Goal: Task Accomplishment & Management: Manage account settings

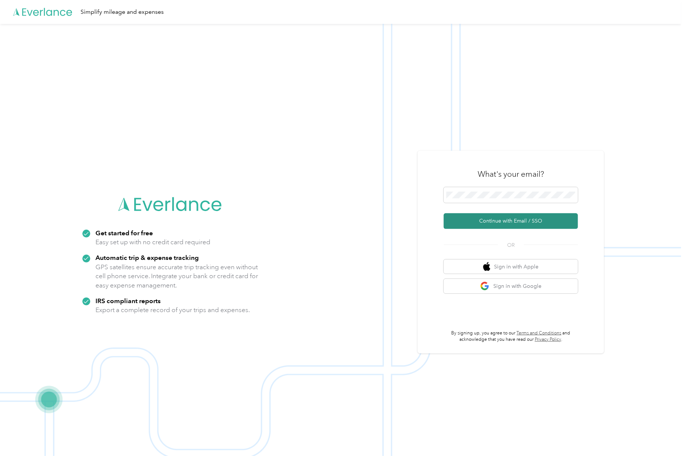
click at [495, 216] on button "Continue with Email / SSO" at bounding box center [511, 221] width 134 height 16
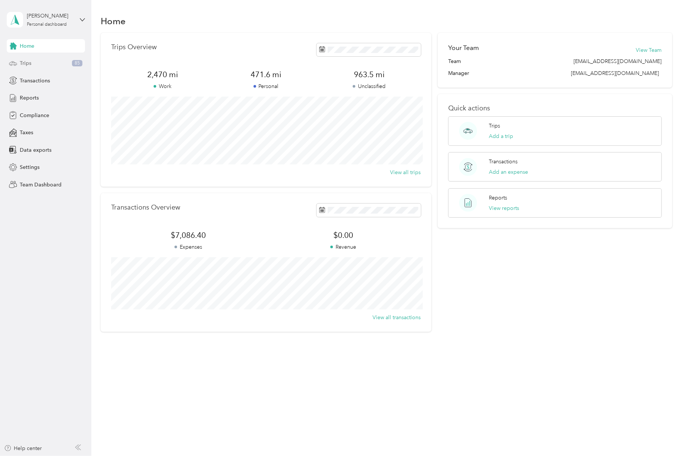
click at [47, 62] on div "Trips 85" at bounding box center [46, 63] width 78 height 13
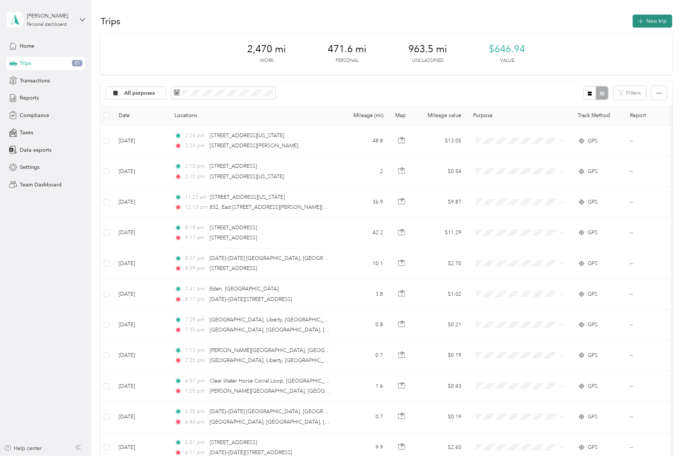
click at [648, 24] on button "New trip" at bounding box center [653, 21] width 40 height 13
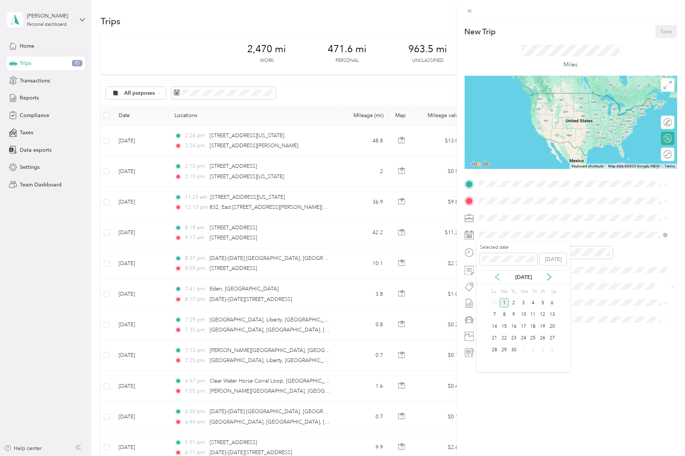
click at [497, 277] on icon at bounding box center [497, 276] width 7 height 7
click at [524, 349] on div "27" at bounding box center [524, 349] width 10 height 9
click at [487, 277] on div "01" at bounding box center [487, 277] width 18 height 10
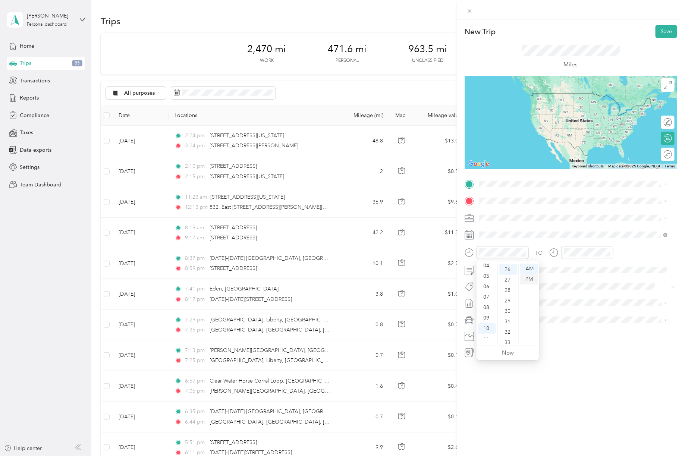
click at [535, 277] on div "PM" at bounding box center [529, 279] width 18 height 10
click at [571, 284] on div "02" at bounding box center [572, 282] width 18 height 10
click at [610, 281] on div "PM" at bounding box center [614, 279] width 18 height 10
click at [516, 394] on div "New Trip Save This trip cannot be edited because it is either under review, app…" at bounding box center [571, 248] width 228 height 456
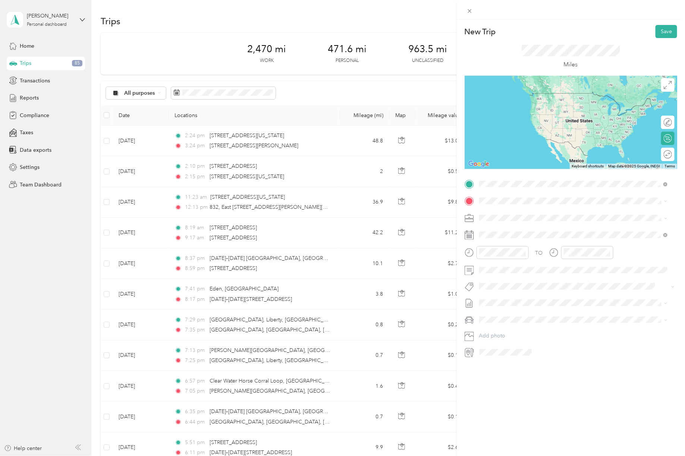
click at [510, 206] on div "[STREET_ADDRESS][US_STATE]" at bounding box center [574, 211] width 184 height 10
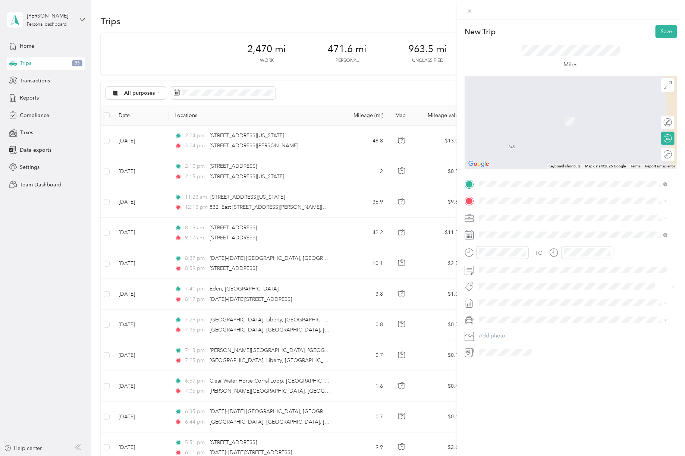
click at [510, 206] on span at bounding box center [577, 201] width 201 height 12
click at [512, 232] on span "N Wavetronix Dr Springville, [US_STATE] 84663, [GEOGRAPHIC_DATA]" at bounding box center [557, 231] width 128 height 13
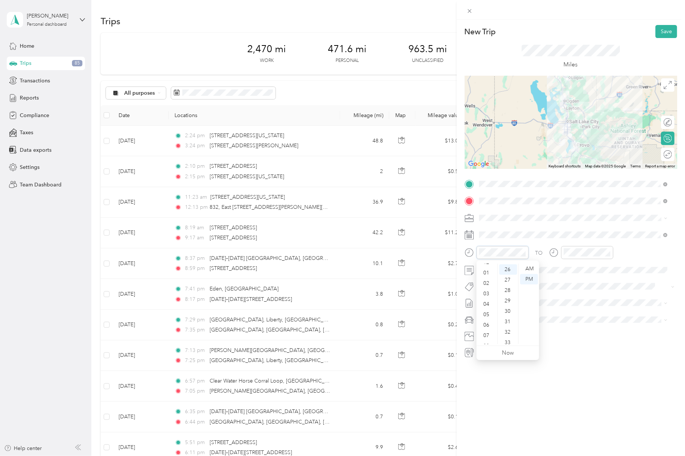
scroll to position [13, 0]
click at [486, 264] on div "01" at bounding box center [487, 266] width 18 height 10
click at [617, 282] on div "PM" at bounding box center [614, 279] width 18 height 10
click at [524, 405] on div "New Trip Save This trip cannot be edited because it is either under review, app…" at bounding box center [571, 248] width 228 height 456
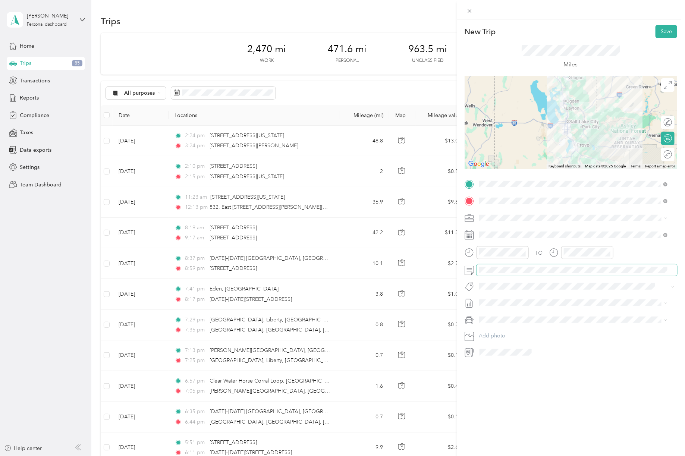
click at [441, 235] on div "New Trip Save This trip cannot be edited because it is either under review, app…" at bounding box center [342, 228] width 685 height 456
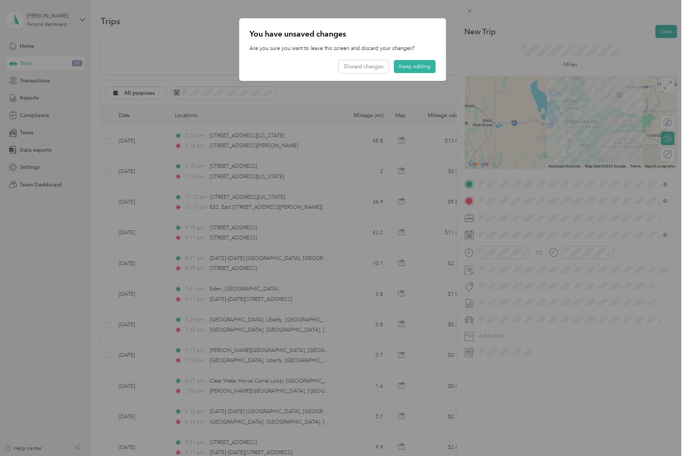
click at [602, 300] on div at bounding box center [342, 228] width 685 height 456
click at [414, 68] on button "Keep editing" at bounding box center [415, 66] width 42 height 13
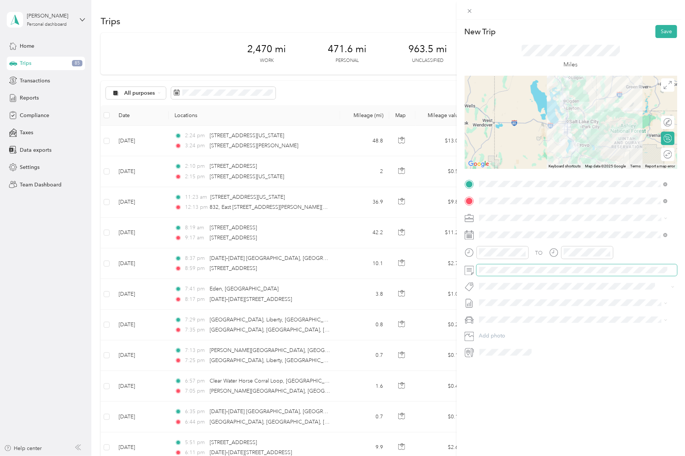
click at [455, 254] on div "New Trip Save This trip cannot be edited because it is either under review, app…" at bounding box center [342, 228] width 685 height 456
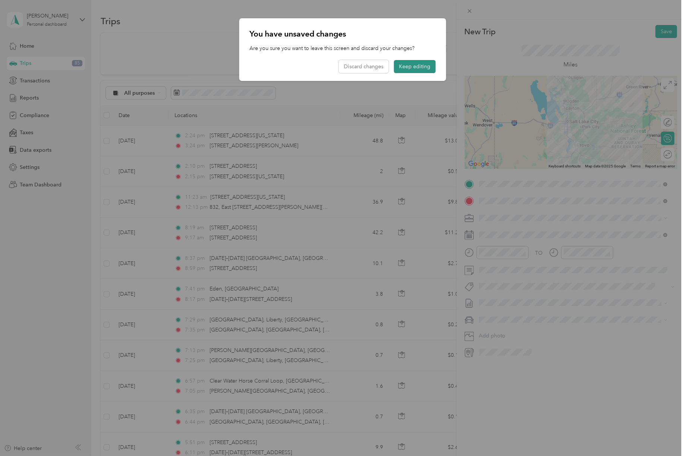
click at [413, 66] on button "Keep editing" at bounding box center [415, 66] width 42 height 13
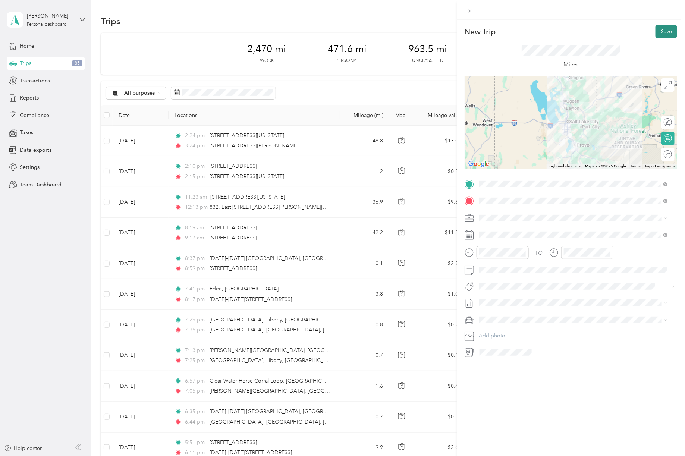
click at [665, 27] on button "Save" at bounding box center [667, 31] width 22 height 13
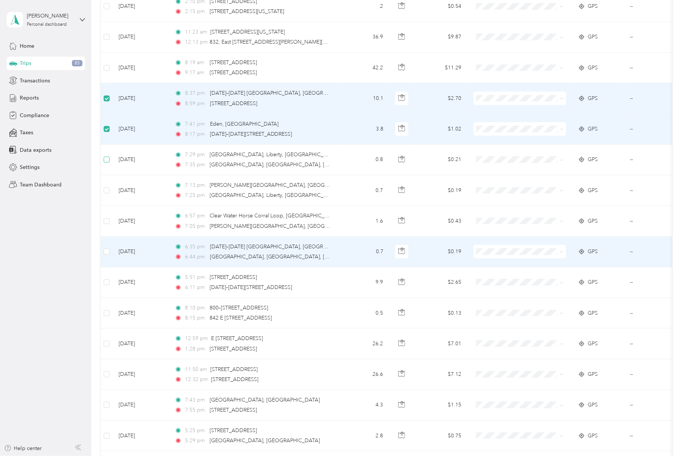
scroll to position [199, 0]
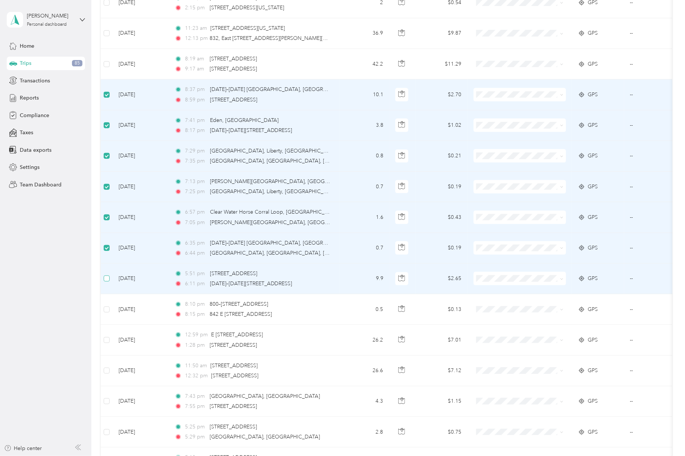
click at [109, 282] on label at bounding box center [107, 279] width 6 height 8
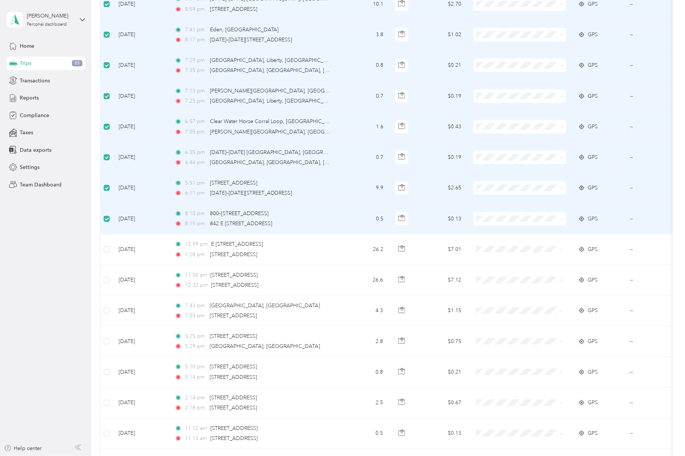
scroll to position [295, 0]
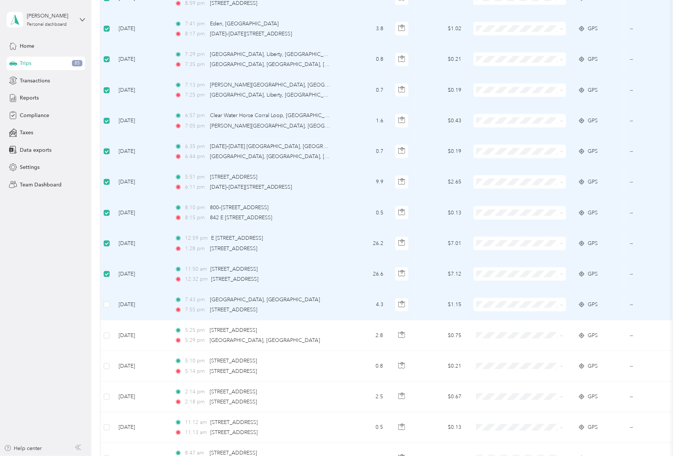
click at [105, 311] on td at bounding box center [107, 305] width 12 height 31
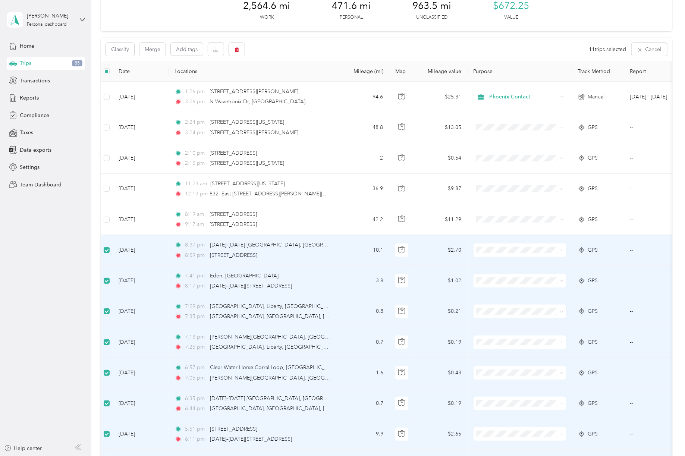
scroll to position [0, 0]
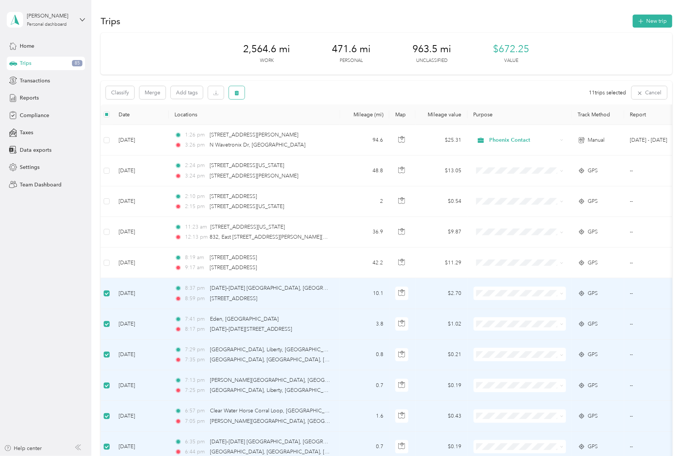
click at [232, 96] on button "button" at bounding box center [237, 92] width 16 height 13
click at [295, 129] on button "Yes" at bounding box center [293, 124] width 15 height 12
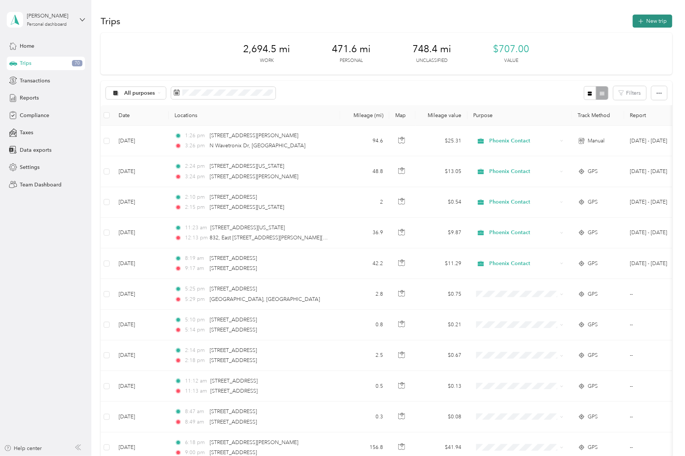
click at [646, 18] on button "New trip" at bounding box center [653, 21] width 40 height 13
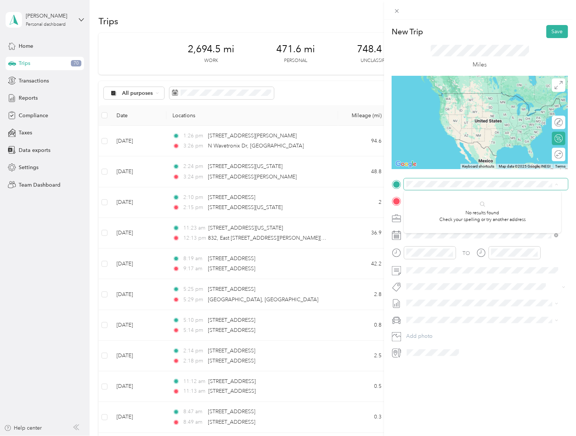
click at [431, 383] on div "New Trip Save This trip cannot be edited because it is either under review, app…" at bounding box center [480, 238] width 192 height 436
click at [424, 281] on div "[DATE]" at bounding box center [451, 277] width 94 height 8
click at [424, 280] on icon at bounding box center [424, 276] width 7 height 7
click at [469, 340] on div "22" at bounding box center [470, 338] width 10 height 9
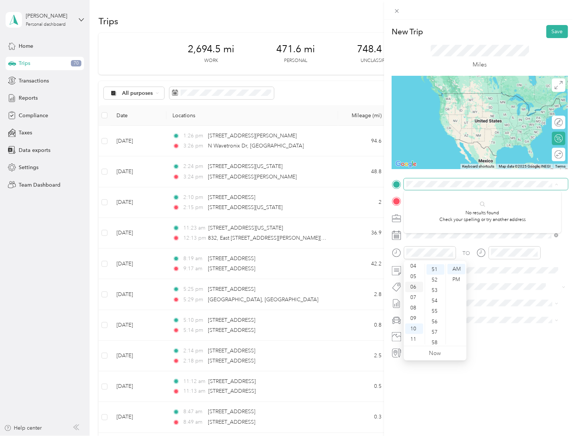
click at [411, 286] on div "06" at bounding box center [414, 287] width 18 height 10
click at [455, 277] on div "PM" at bounding box center [456, 279] width 18 height 10
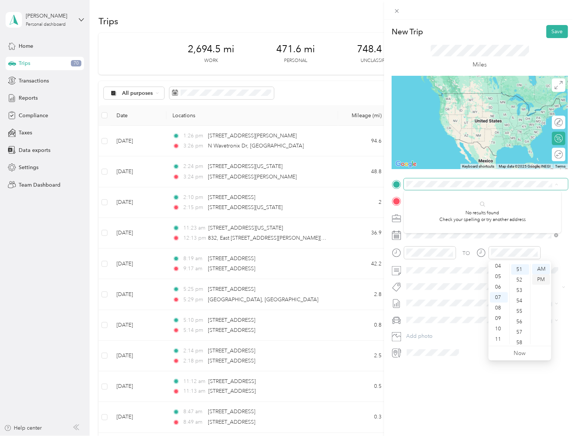
click at [538, 281] on div "PM" at bounding box center [541, 279] width 18 height 10
click at [439, 407] on div "New Trip Save This trip cannot be edited because it is either under review, app…" at bounding box center [480, 238] width 192 height 436
click at [421, 273] on span at bounding box center [486, 270] width 164 height 12
click at [423, 378] on div "New Trip Save This trip cannot be edited because it is either under review, app…" at bounding box center [480, 238] width 192 height 436
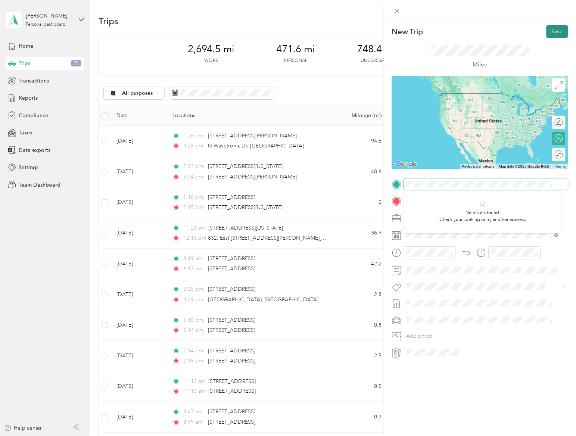
click at [546, 34] on button "Save" at bounding box center [557, 31] width 22 height 13
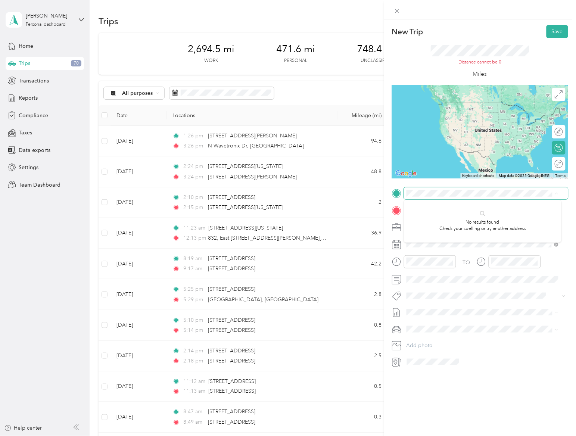
click at [456, 237] on div "No results found Check your spelling or try another address" at bounding box center [482, 221] width 157 height 43
click at [491, 214] on div "No results found Check your spelling or try another address" at bounding box center [482, 221] width 157 height 43
click at [433, 223] on span "[STREET_ADDRESS][US_STATE]" at bounding box center [457, 220] width 75 height 7
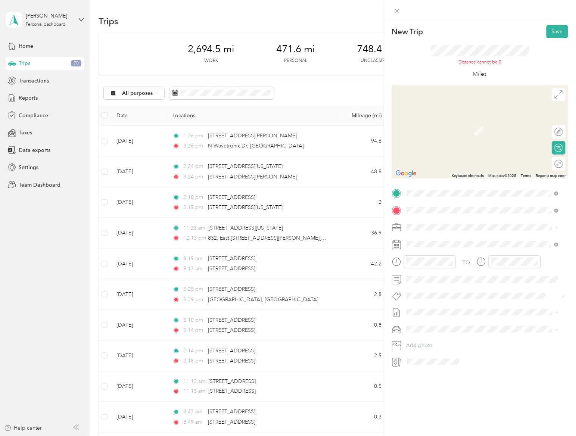
click at [430, 241] on span "[STREET_ADDRESS][US_STATE]" at bounding box center [457, 237] width 75 height 7
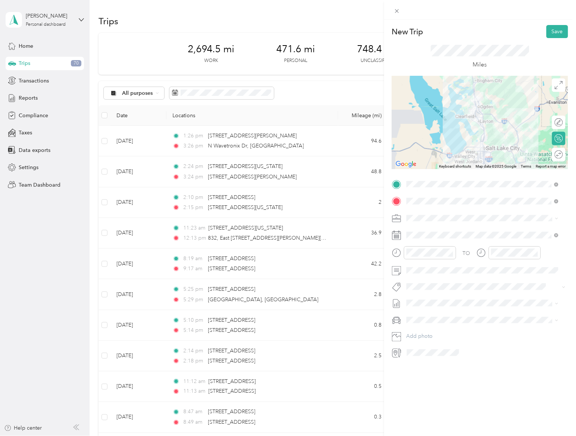
click at [436, 394] on div "New Trip Save This trip cannot be edited because it is either under review, app…" at bounding box center [480, 238] width 192 height 436
click at [552, 29] on button "Save" at bounding box center [557, 31] width 22 height 13
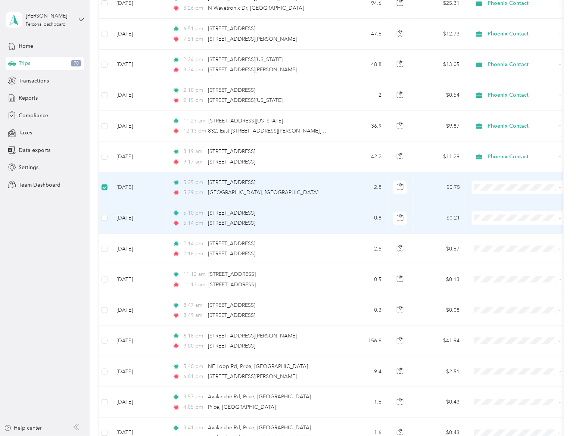
scroll to position [137, 0]
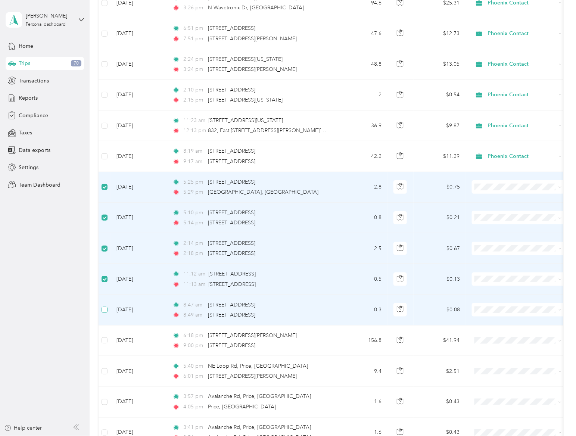
click at [104, 314] on label at bounding box center [104, 310] width 6 height 8
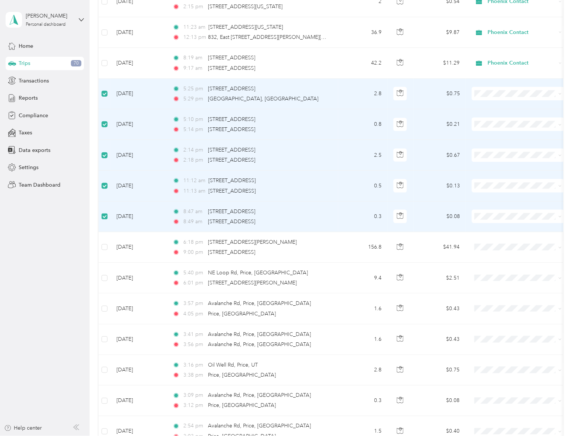
scroll to position [231, 0]
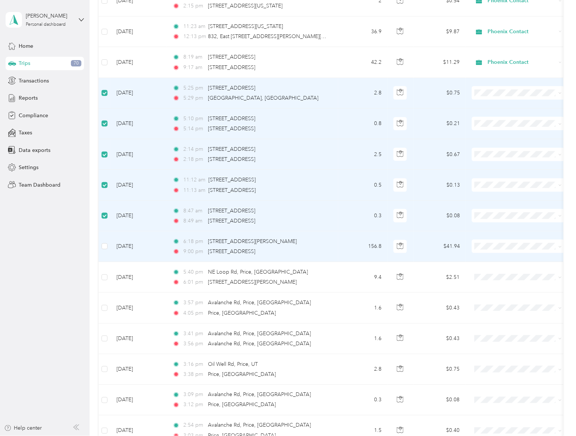
click at [110, 245] on td at bounding box center [104, 246] width 12 height 31
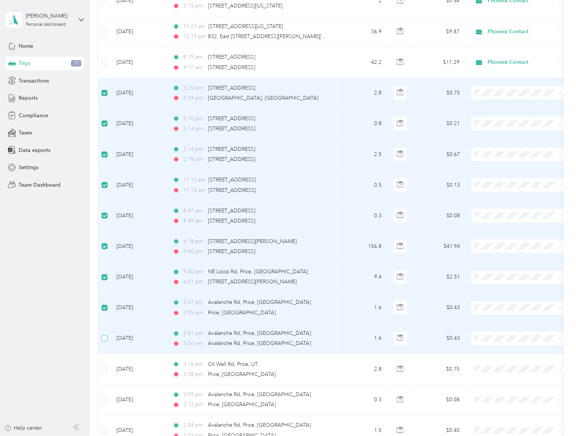
click at [101, 342] on label at bounding box center [104, 338] width 6 height 8
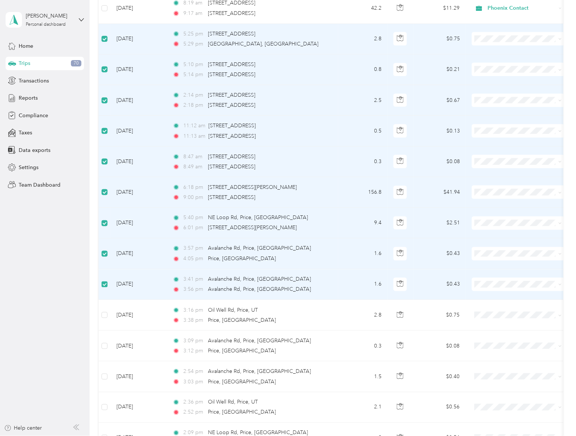
scroll to position [320, 0]
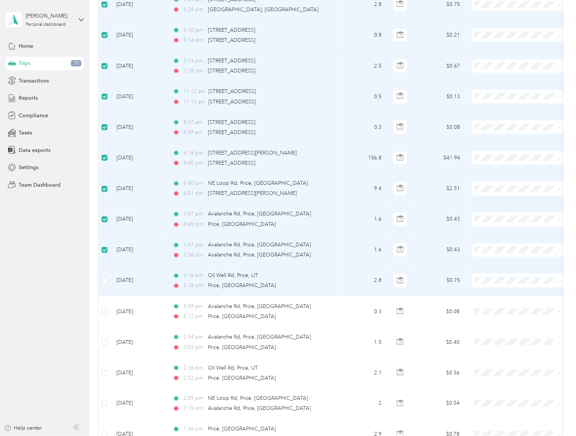
click at [107, 281] on td at bounding box center [104, 281] width 12 height 31
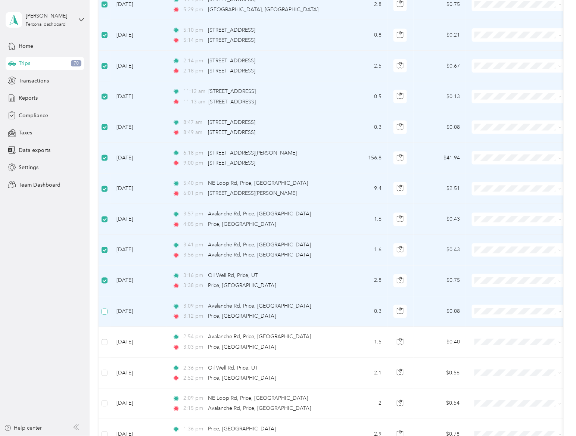
click at [103, 316] on label at bounding box center [104, 311] width 6 height 8
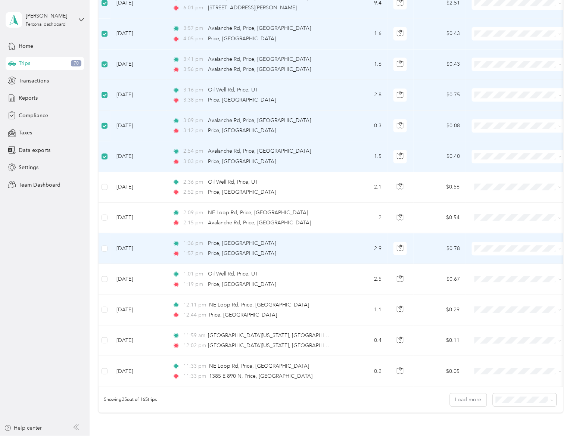
scroll to position [508, 0]
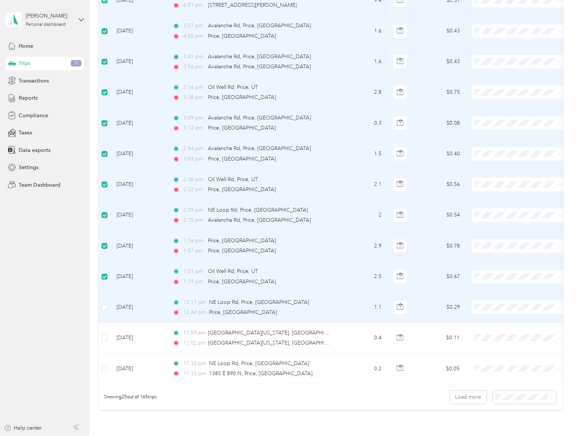
click at [104, 303] on td at bounding box center [104, 307] width 12 height 31
click at [104, 311] on label at bounding box center [104, 307] width 6 height 8
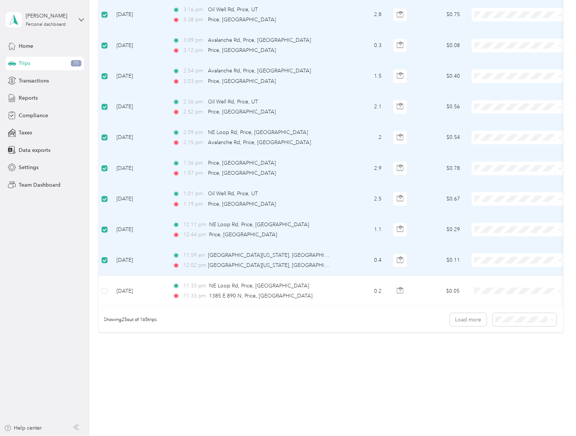
scroll to position [594, 0]
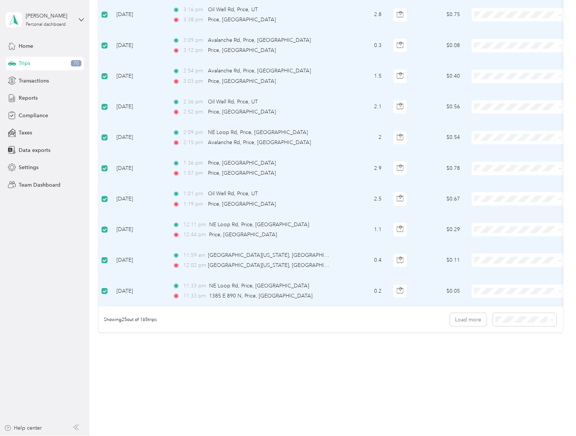
drag, startPoint x: 273, startPoint y: 397, endPoint x: 393, endPoint y: 370, distance: 122.2
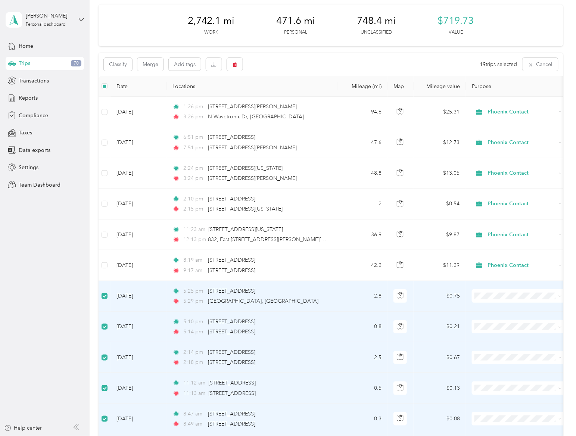
scroll to position [25, 0]
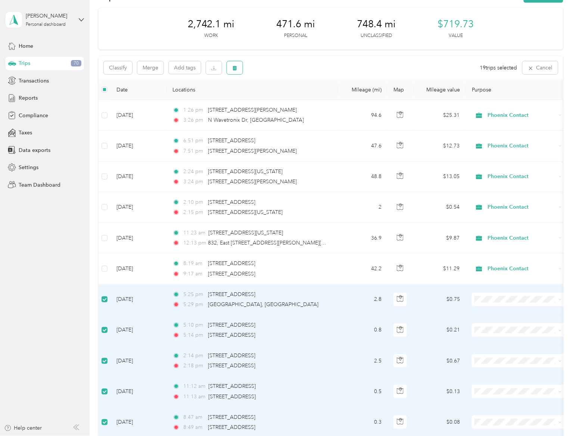
click at [234, 69] on icon "button" at bounding box center [234, 67] width 5 height 5
click at [288, 100] on button "Yes" at bounding box center [291, 99] width 15 height 12
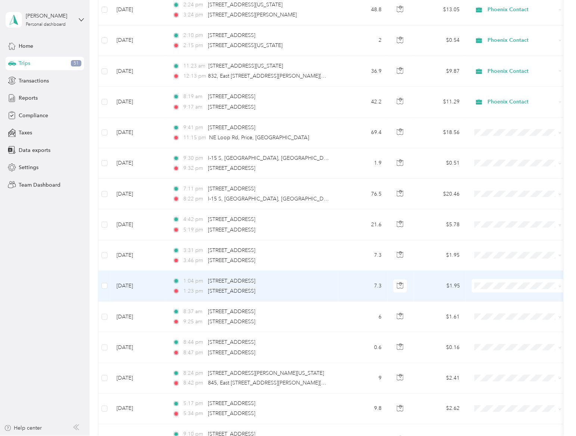
scroll to position [0, 0]
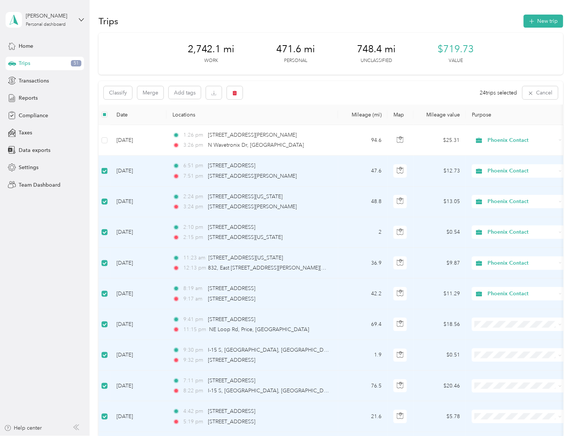
click at [104, 167] on label at bounding box center [104, 171] width 6 height 8
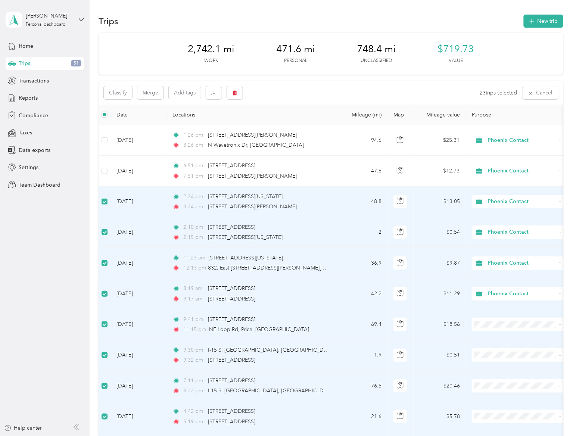
click at [102, 206] on label at bounding box center [104, 201] width 6 height 8
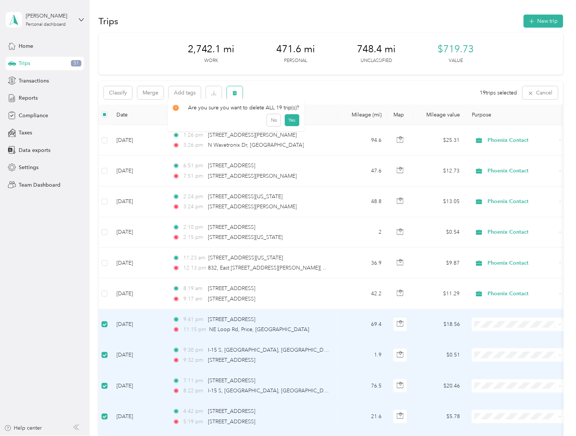
click at [238, 91] on button "button" at bounding box center [235, 92] width 16 height 13
click at [286, 124] on button "Yes" at bounding box center [291, 124] width 15 height 12
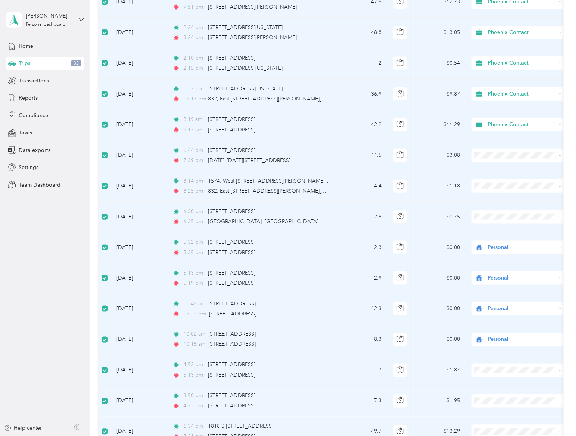
scroll to position [177, 0]
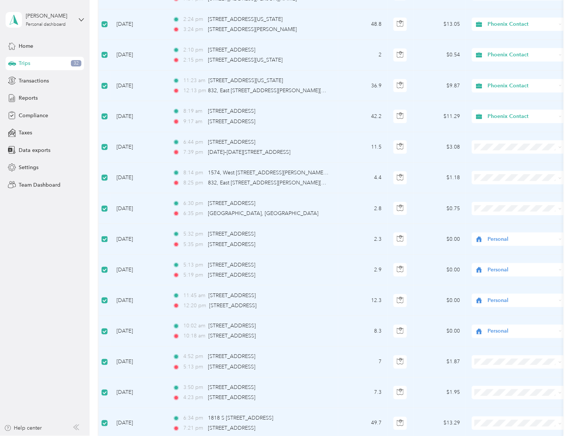
click at [106, 236] on label at bounding box center [104, 239] width 6 height 8
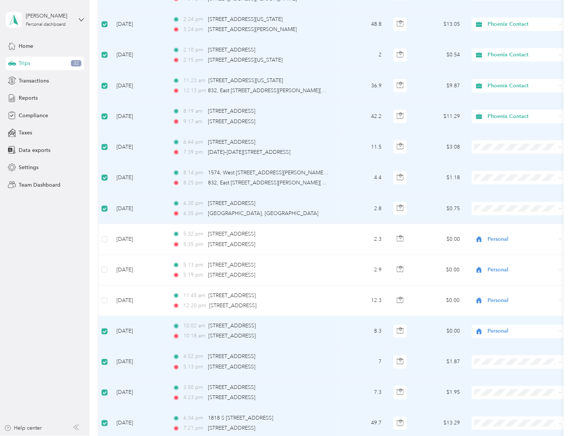
click at [103, 336] on td at bounding box center [104, 331] width 12 height 31
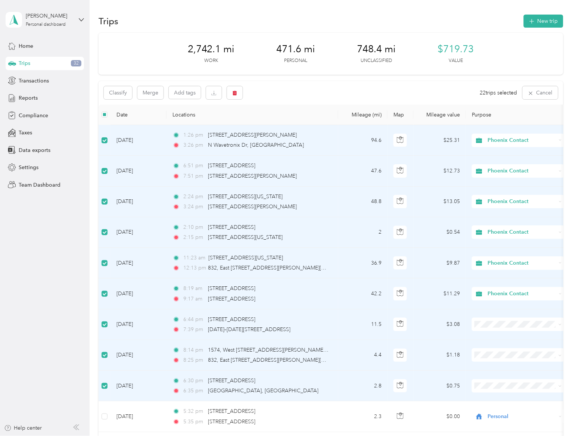
scroll to position [48, 0]
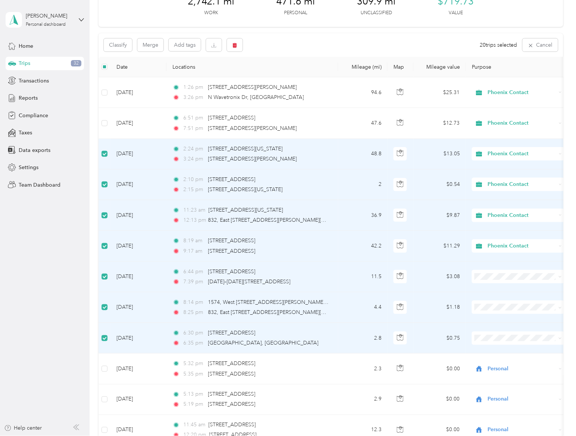
click at [101, 154] on td at bounding box center [104, 154] width 12 height 31
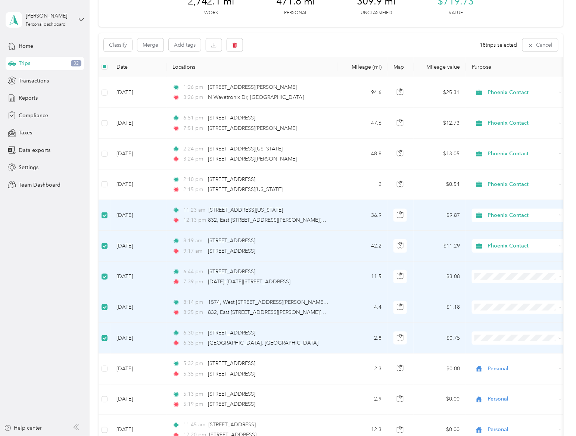
click at [103, 219] on label at bounding box center [104, 215] width 6 height 8
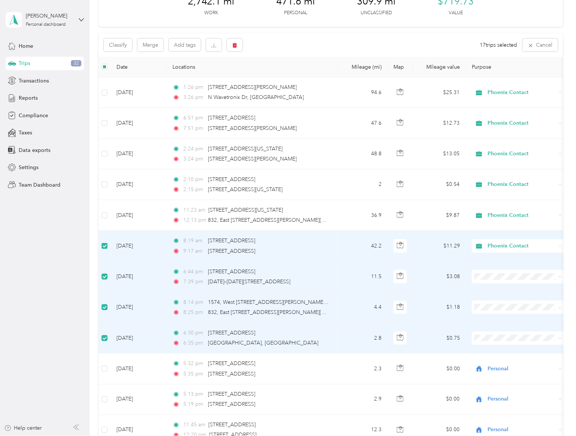
click at [102, 242] on label at bounding box center [104, 246] width 6 height 8
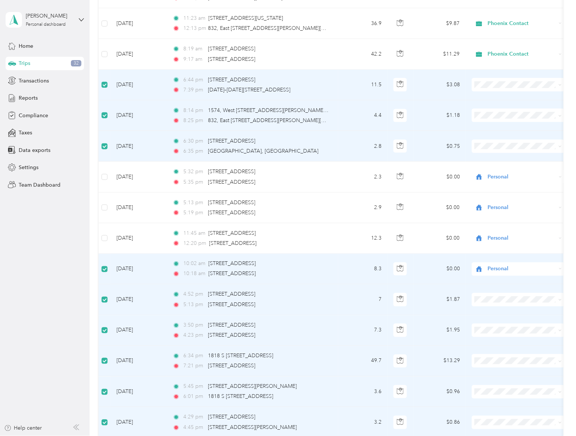
scroll to position [241, 0]
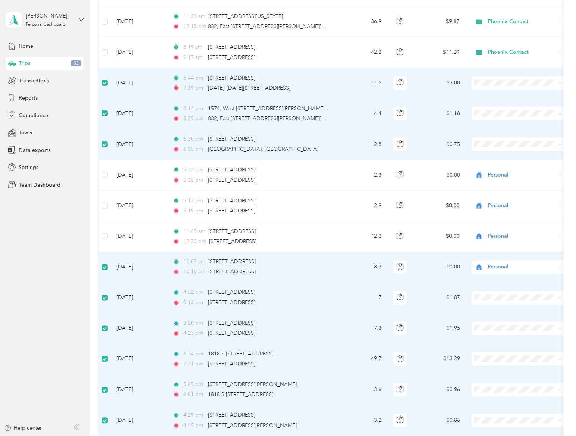
click at [107, 271] on label at bounding box center [104, 267] width 6 height 8
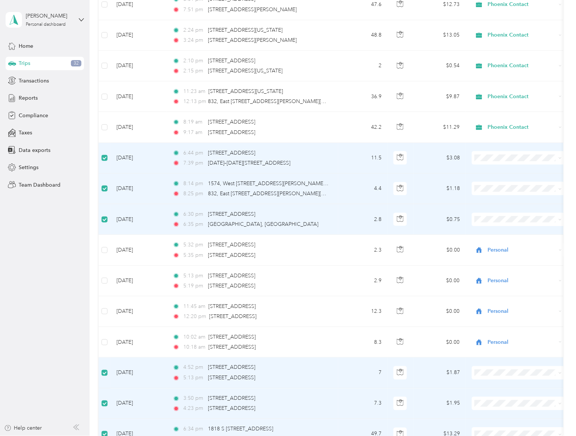
scroll to position [0, 0]
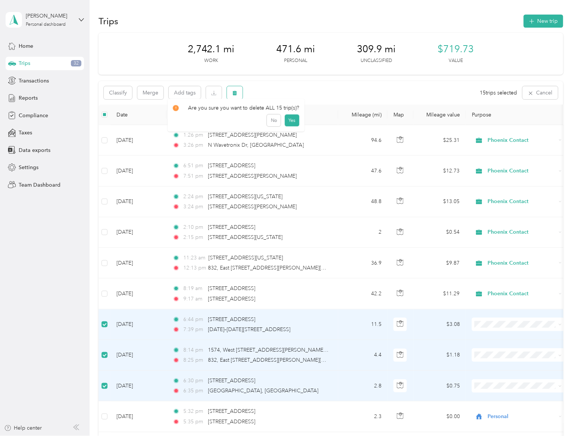
click at [236, 86] on button "button" at bounding box center [235, 92] width 16 height 13
click at [287, 122] on button "Yes" at bounding box center [291, 124] width 15 height 12
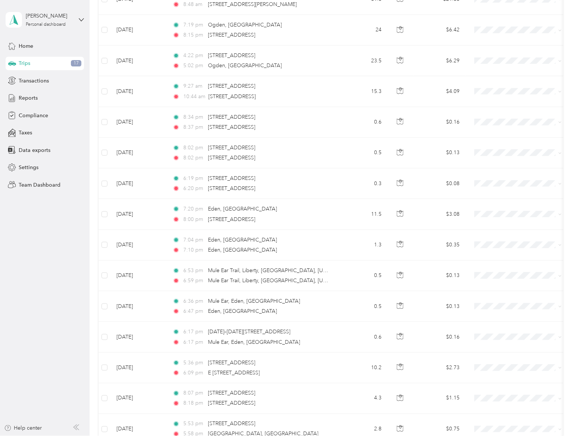
scroll to position [595, 0]
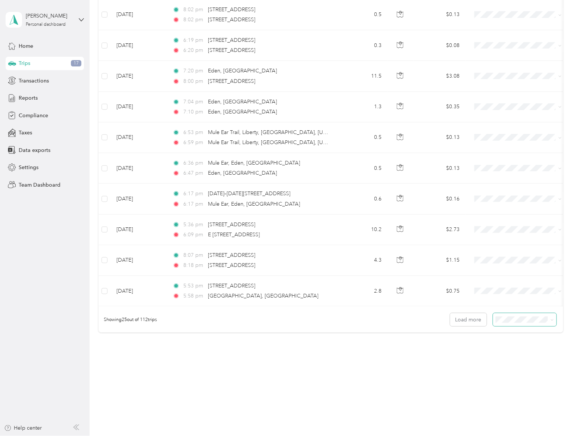
click at [550, 317] on span at bounding box center [551, 319] width 3 height 6
click at [523, 348] on div "50 per load" at bounding box center [521, 347] width 53 height 8
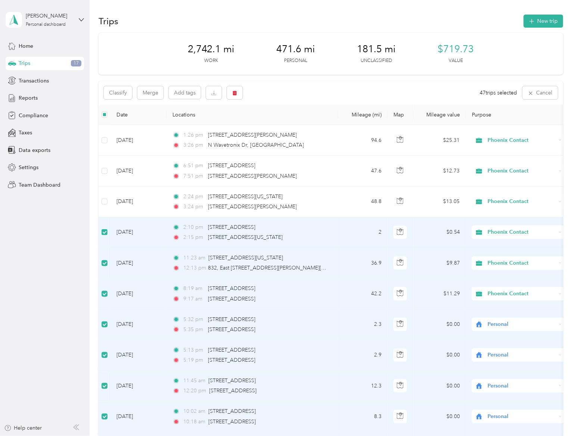
click at [103, 235] on label at bounding box center [104, 232] width 6 height 8
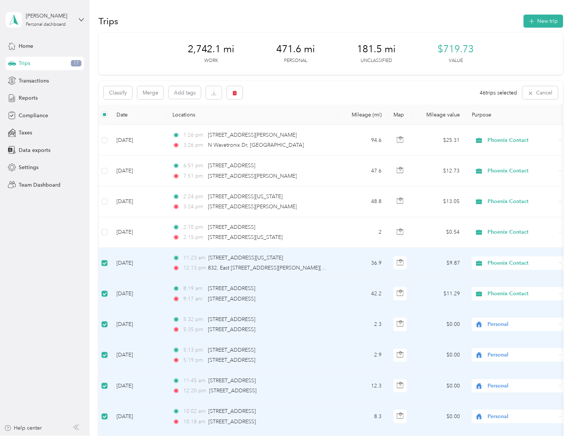
click at [105, 267] on label at bounding box center [104, 263] width 6 height 8
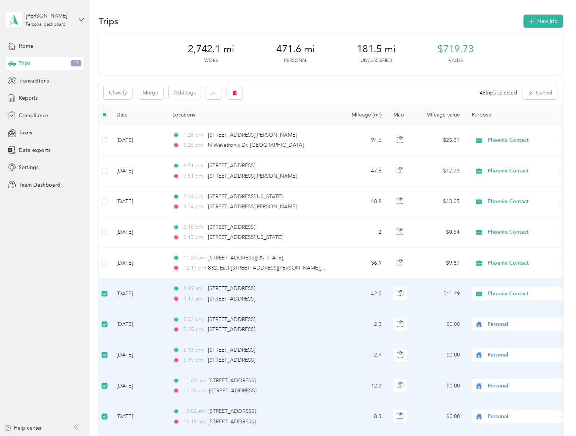
click at [103, 297] on label at bounding box center [104, 293] width 6 height 8
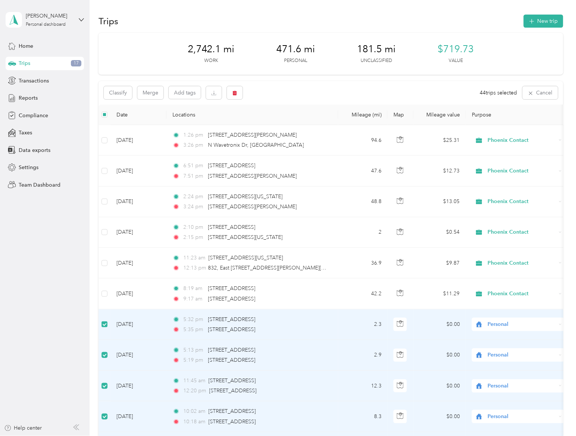
click at [103, 328] on label at bounding box center [104, 324] width 6 height 8
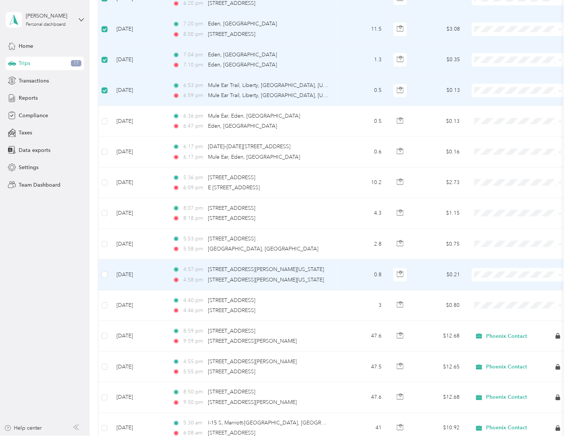
scroll to position [633, 0]
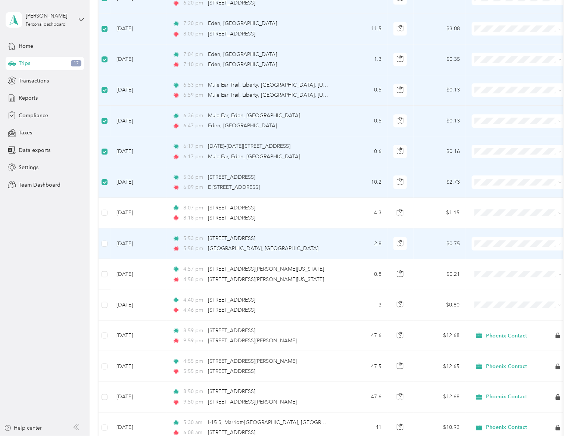
click at [105, 247] on tbody "[DATE] 1:26 pm [STREET_ADDRESS][PERSON_NAME] 3:26 pm [GEOGRAPHIC_DATA] 94.6 $25…" at bounding box center [407, 259] width 618 height 1534
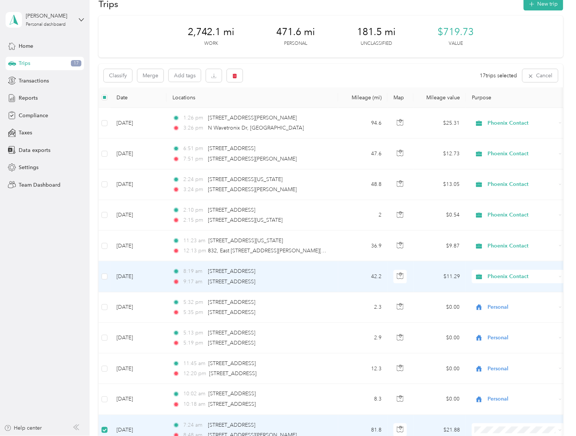
scroll to position [0, 0]
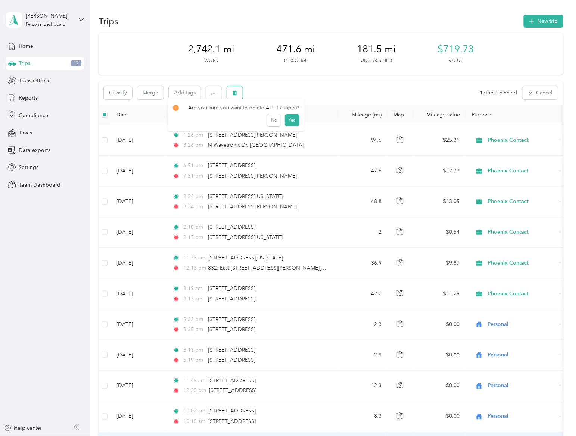
click at [240, 93] on button "button" at bounding box center [235, 92] width 16 height 13
click at [288, 128] on button "Yes" at bounding box center [291, 124] width 15 height 12
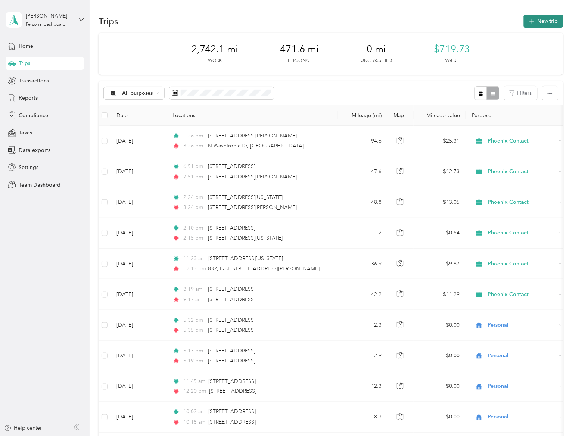
click at [538, 20] on button "New trip" at bounding box center [543, 21] width 40 height 13
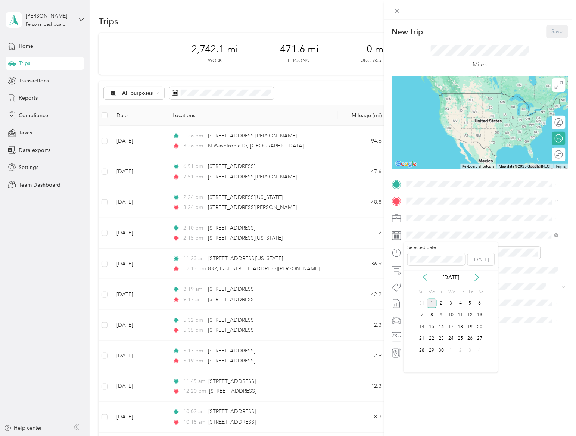
click at [424, 279] on icon at bounding box center [425, 277] width 4 height 7
click at [450, 353] on div "27" at bounding box center [451, 349] width 10 height 9
click at [451, 216] on span "N Wavetronix Dr Springville, [US_STATE] 84663, [GEOGRAPHIC_DATA]" at bounding box center [484, 214] width 128 height 13
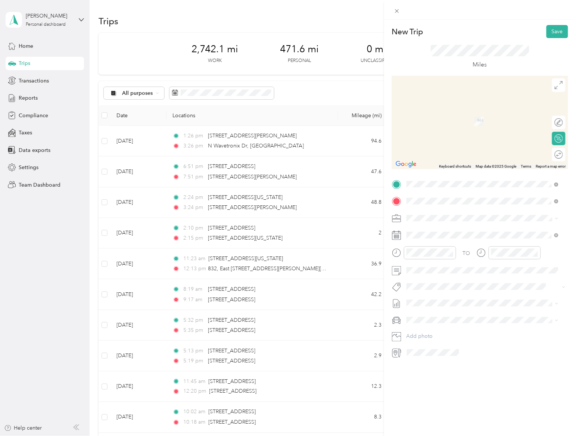
click at [446, 251] on span "[PERSON_NAME][GEOGRAPHIC_DATA][US_STATE], [GEOGRAPHIC_DATA]" at bounding box center [487, 251] width 135 height 13
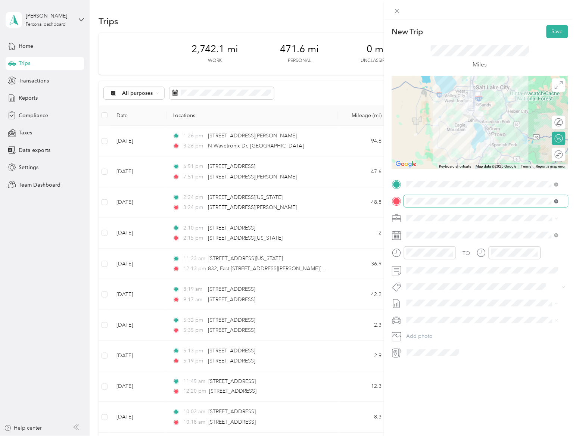
click at [556, 201] on icon at bounding box center [556, 201] width 4 height 4
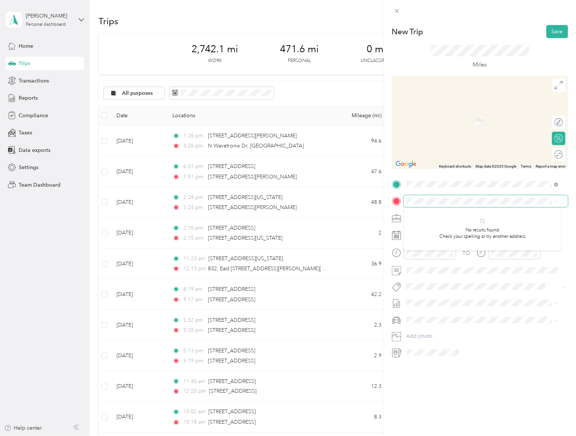
click at [483, 197] on span at bounding box center [486, 201] width 164 height 12
click at [450, 228] on span "[STREET_ADDRESS][US_STATE]" at bounding box center [457, 228] width 75 height 7
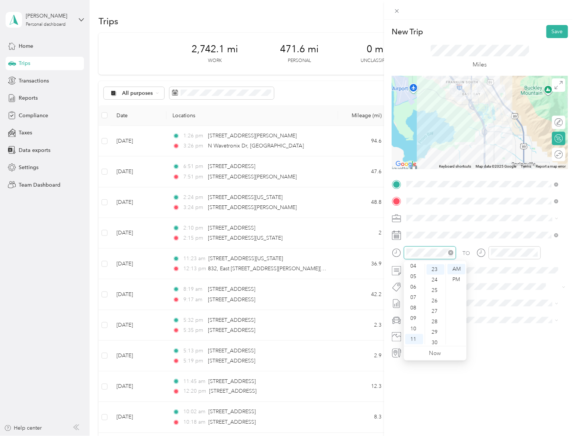
scroll to position [240, 0]
click at [415, 284] on div "06" at bounding box center [414, 287] width 18 height 10
click at [456, 278] on div "PM" at bounding box center [456, 279] width 18 height 10
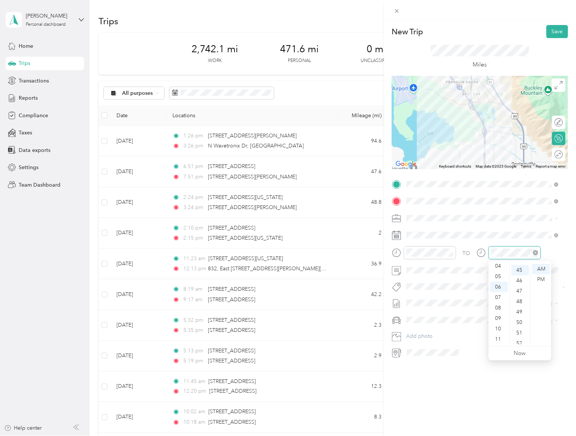
scroll to position [469, 0]
click at [548, 277] on div "PM" at bounding box center [541, 279] width 18 height 10
click at [473, 403] on div "New Trip Save This trip cannot be edited because it is either under review, app…" at bounding box center [480, 238] width 192 height 436
click at [551, 31] on button "Save" at bounding box center [557, 31] width 22 height 13
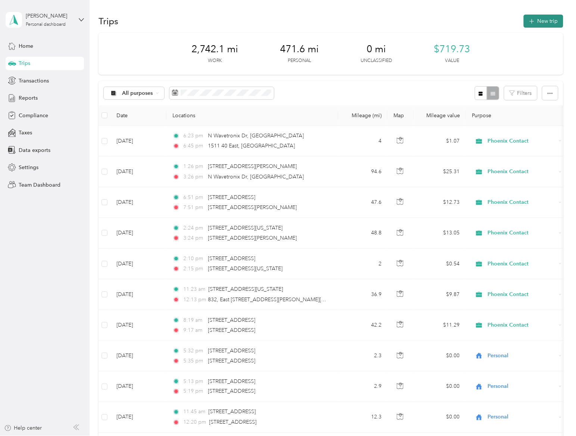
click at [534, 17] on button "New trip" at bounding box center [543, 21] width 40 height 13
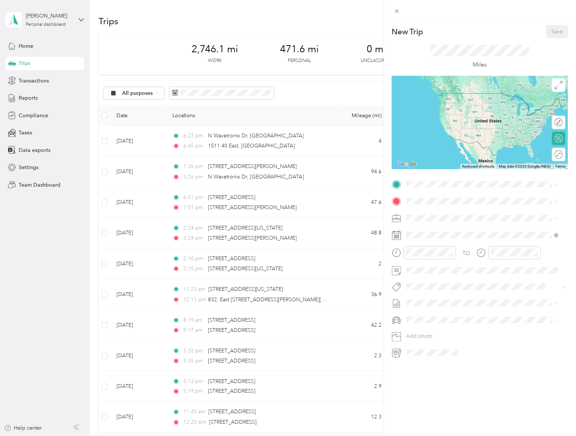
click at [410, 228] on div "TO Add photo" at bounding box center [480, 268] width 176 height 180
click at [411, 230] on span at bounding box center [486, 235] width 164 height 12
click at [398, 237] on icon at bounding box center [396, 235] width 9 height 9
click at [424, 282] on div "[DATE]" at bounding box center [451, 277] width 94 height 14
click at [425, 277] on icon at bounding box center [424, 276] width 7 height 7
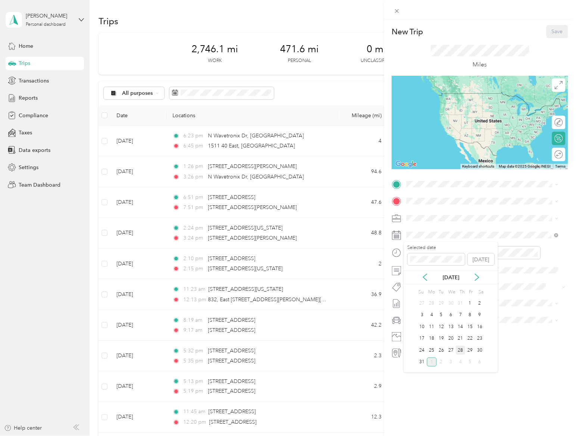
click at [458, 353] on div "28" at bounding box center [460, 349] width 10 height 9
click at [460, 272] on div "AM" at bounding box center [456, 269] width 18 height 10
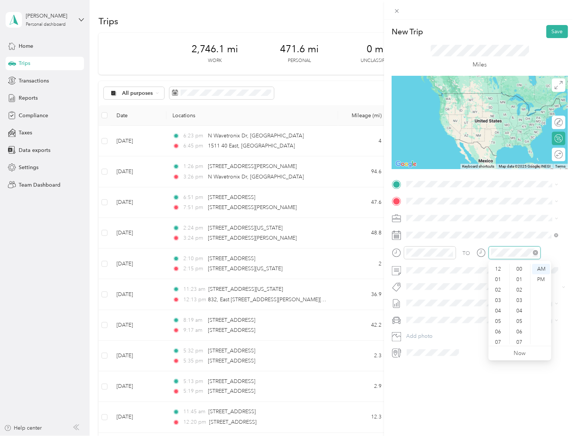
scroll to position [45, 0]
click at [476, 254] on div "TO" at bounding box center [480, 255] width 176 height 18
click at [515, 267] on div "15" at bounding box center [520, 269] width 18 height 10
click at [503, 401] on div "New Trip Save This trip cannot be edited because it is either under review, app…" at bounding box center [480, 238] width 192 height 436
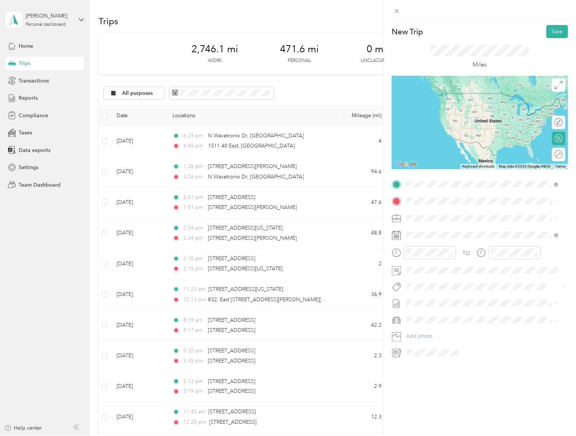
click at [446, 216] on div "[STREET_ADDRESS][US_STATE]" at bounding box center [482, 211] width 147 height 10
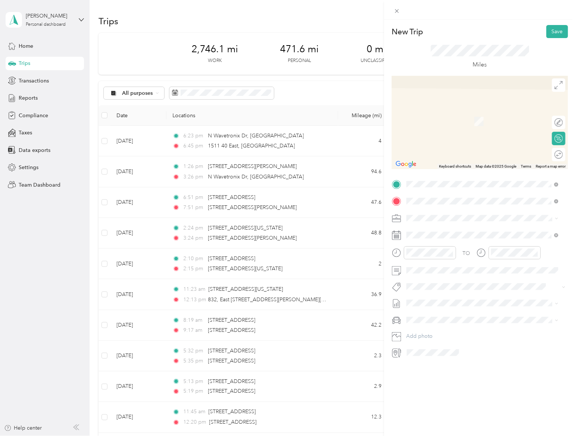
click at [428, 231] on span "[STREET_ADDRESS][US_STATE]" at bounding box center [457, 228] width 75 height 7
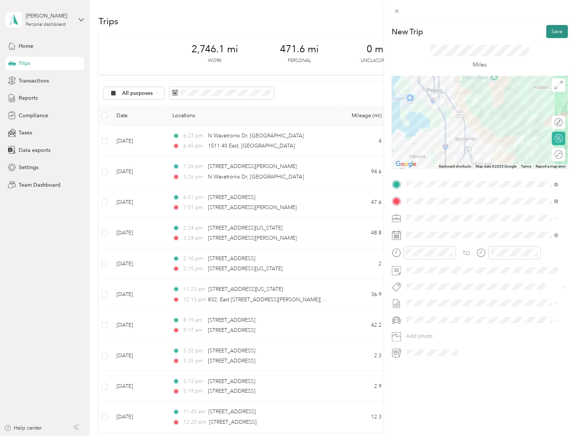
click at [546, 34] on button "Save" at bounding box center [557, 31] width 22 height 13
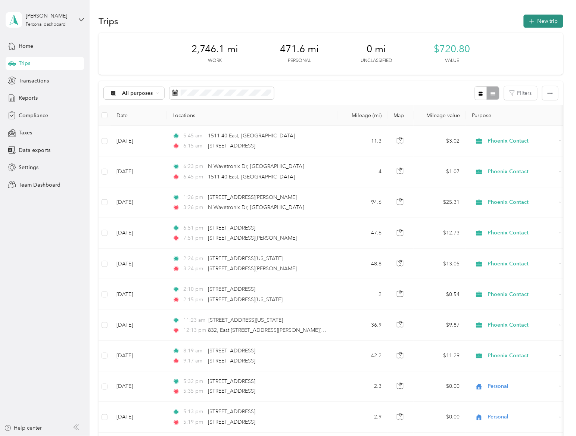
click at [533, 21] on button "New trip" at bounding box center [543, 21] width 40 height 13
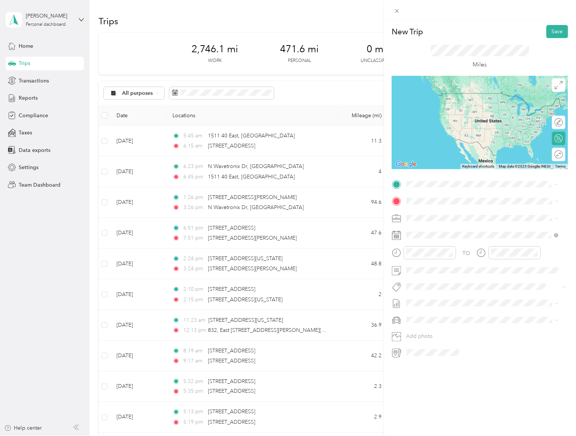
click at [438, 214] on span "[STREET_ADDRESS][US_STATE]" at bounding box center [457, 211] width 75 height 7
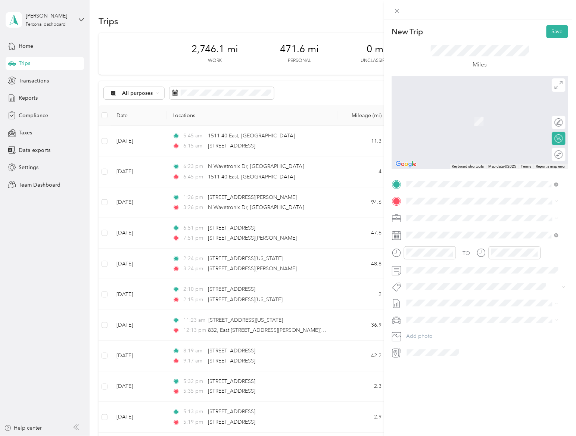
click at [439, 231] on span "[STREET_ADDRESS][US_STATE]" at bounding box center [457, 228] width 75 height 7
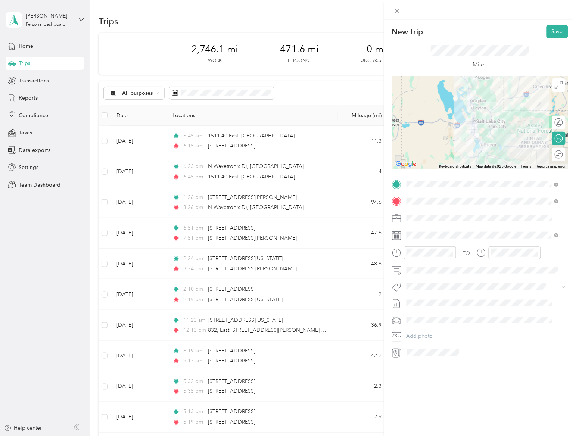
click at [398, 237] on rect at bounding box center [398, 236] width 1 height 1
click at [426, 278] on icon at bounding box center [424, 276] width 7 height 7
click at [456, 346] on div "28" at bounding box center [460, 349] width 10 height 9
click at [433, 257] on div at bounding box center [430, 252] width 52 height 13
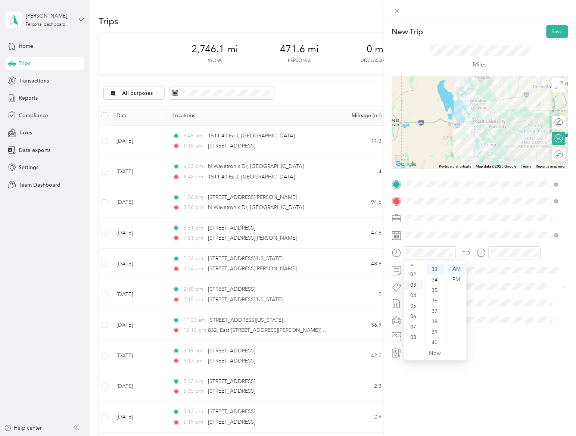
click at [413, 284] on div "03" at bounding box center [414, 285] width 18 height 10
click at [409, 267] on div "02" at bounding box center [414, 268] width 18 height 10
click at [457, 280] on div "PM" at bounding box center [456, 279] width 18 height 10
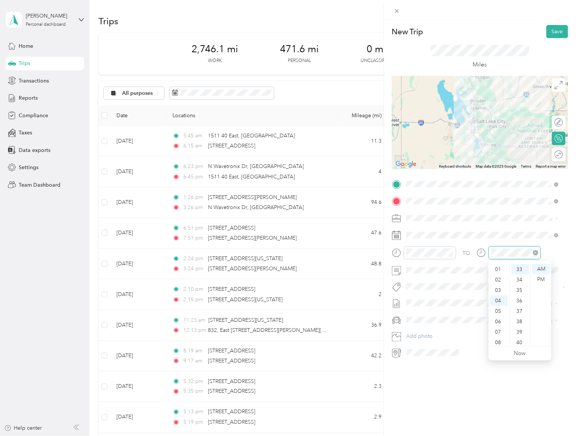
scroll to position [42, 0]
click at [538, 282] on div "PM" at bounding box center [541, 279] width 18 height 10
click at [456, 399] on div "New Trip Save This trip cannot be edited because it is either under review, app…" at bounding box center [480, 238] width 192 height 436
click at [553, 27] on button "Save" at bounding box center [557, 31] width 22 height 13
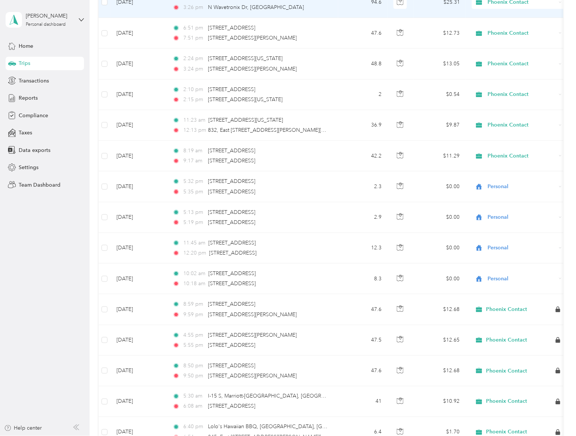
scroll to position [0, 0]
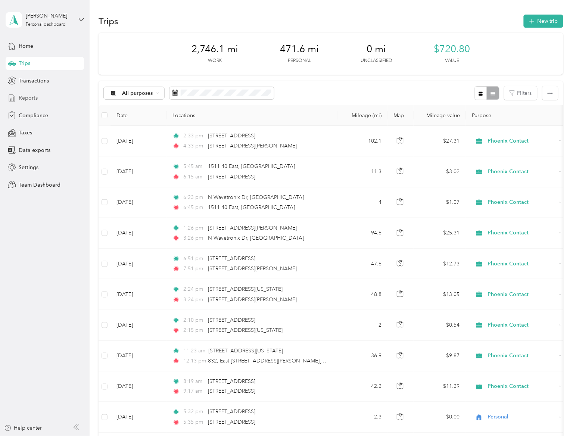
click at [26, 100] on span "Reports" at bounding box center [28, 98] width 19 height 8
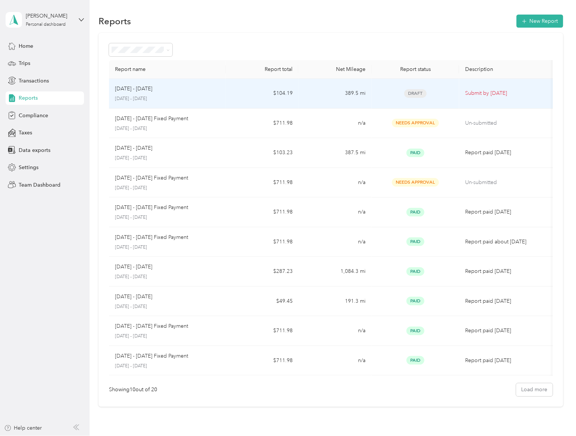
click at [196, 93] on div "[DATE] - [DATE]" at bounding box center [167, 89] width 105 height 8
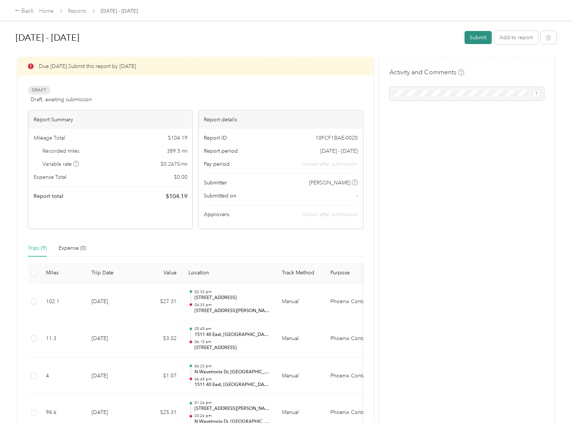
click at [471, 38] on button "Submit" at bounding box center [477, 37] width 27 height 13
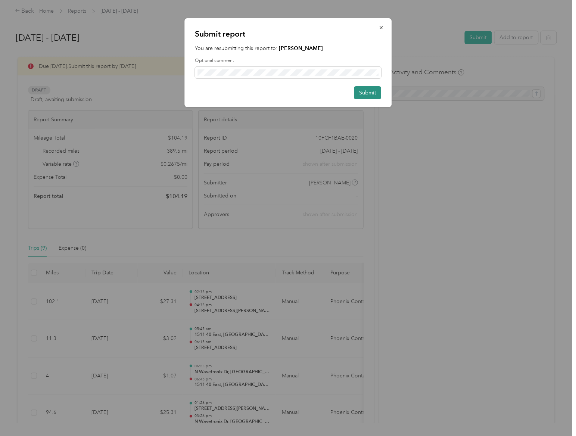
click at [375, 92] on button "Submit" at bounding box center [367, 92] width 27 height 13
